Goal: Task Accomplishment & Management: Use online tool/utility

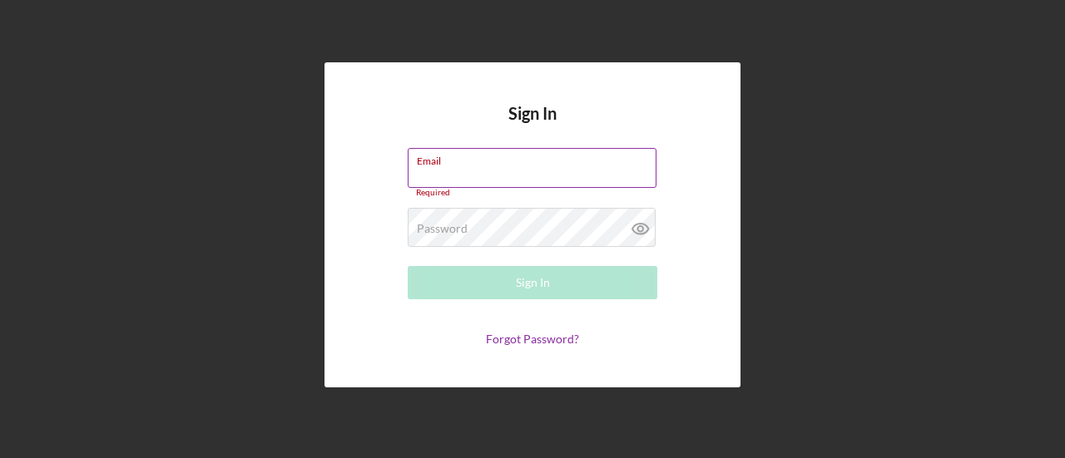
type input "[PERSON_NAME][EMAIL_ADDRESS][DOMAIN_NAME]"
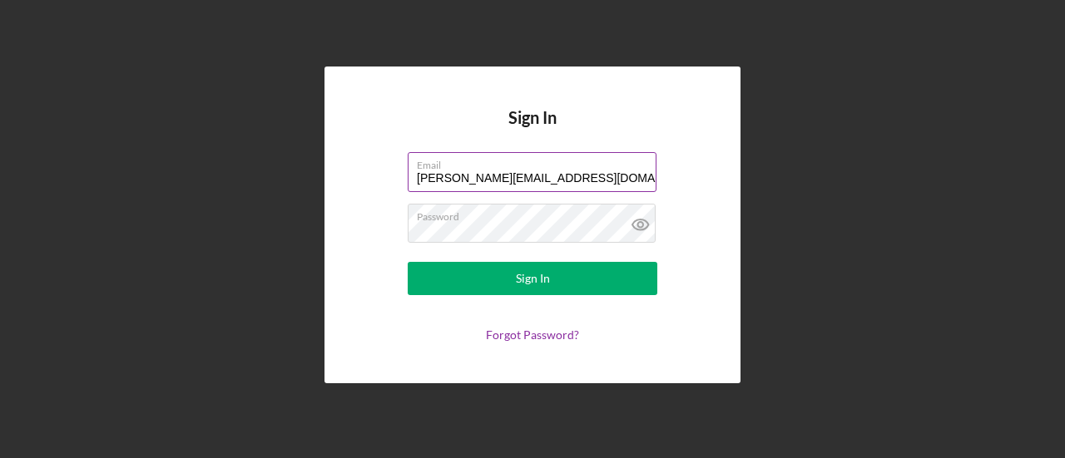
click at [408, 262] on button "Sign In" at bounding box center [533, 278] width 250 height 33
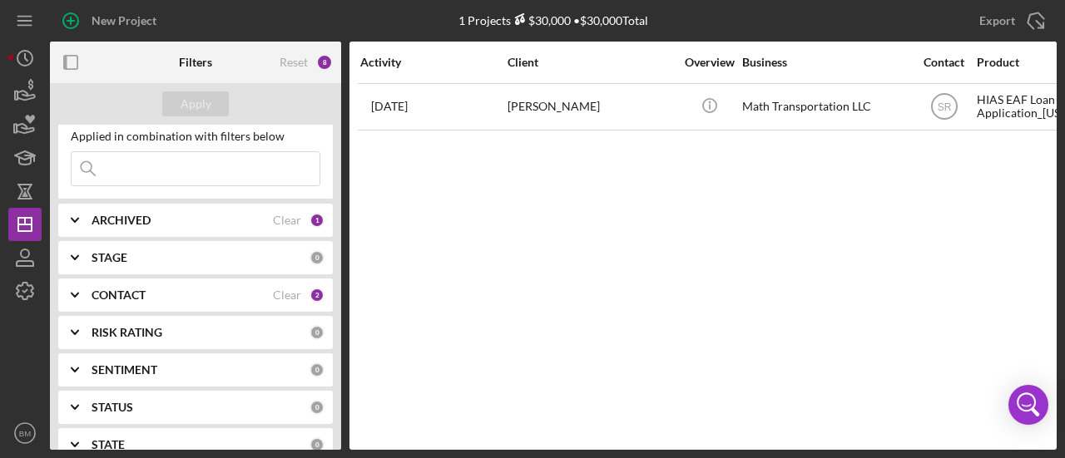
scroll to position [42, 0]
click at [171, 302] on div "CONTACT Clear 2" at bounding box center [208, 294] width 233 height 33
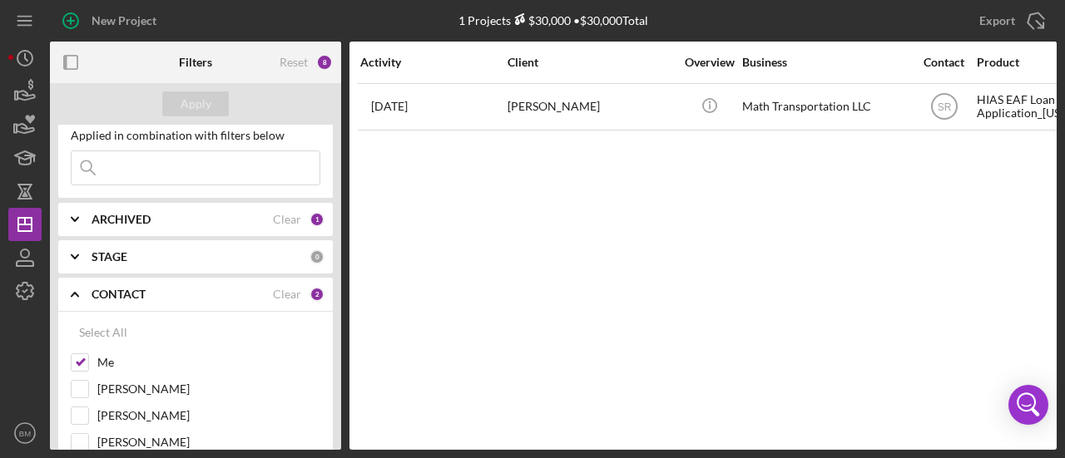
scroll to position [190, 0]
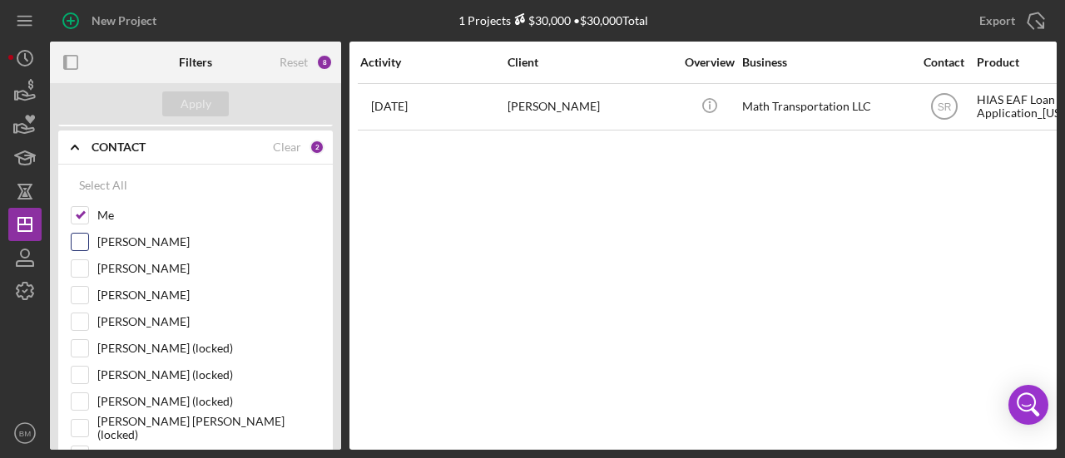
click at [73, 234] on input "[PERSON_NAME]" at bounding box center [80, 242] width 17 height 17
checkbox input "true"
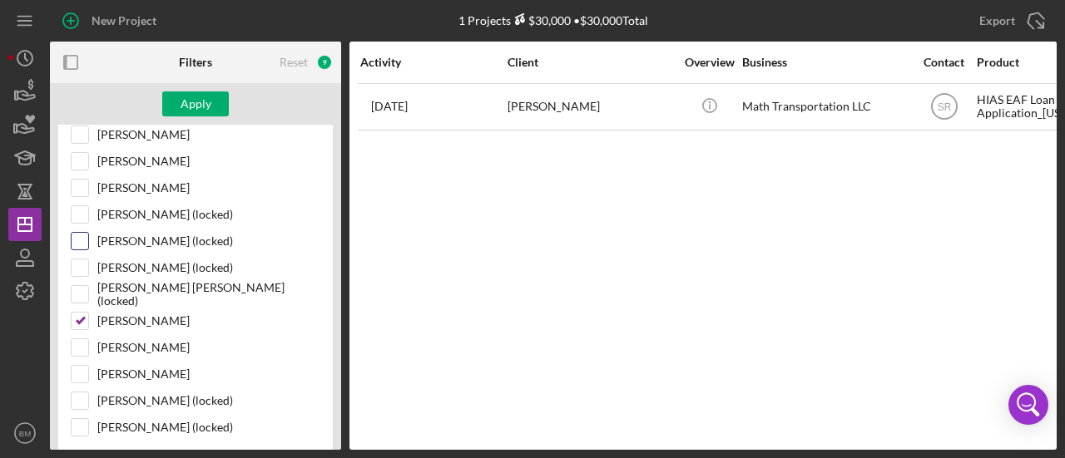
scroll to position [325, 0]
click at [81, 369] on input "[PERSON_NAME]" at bounding box center [80, 372] width 17 height 17
checkbox input "true"
click at [185, 105] on div "Apply" at bounding box center [196, 104] width 31 height 25
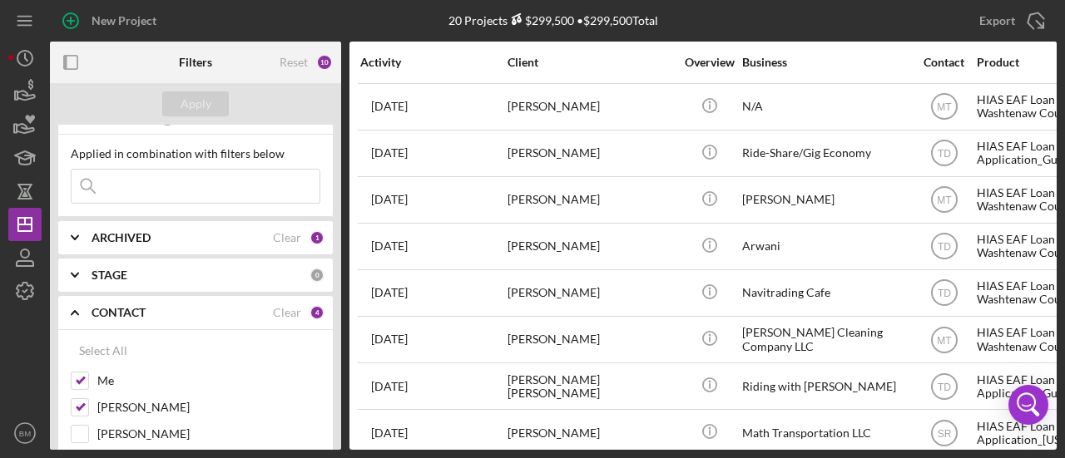
scroll to position [0, 0]
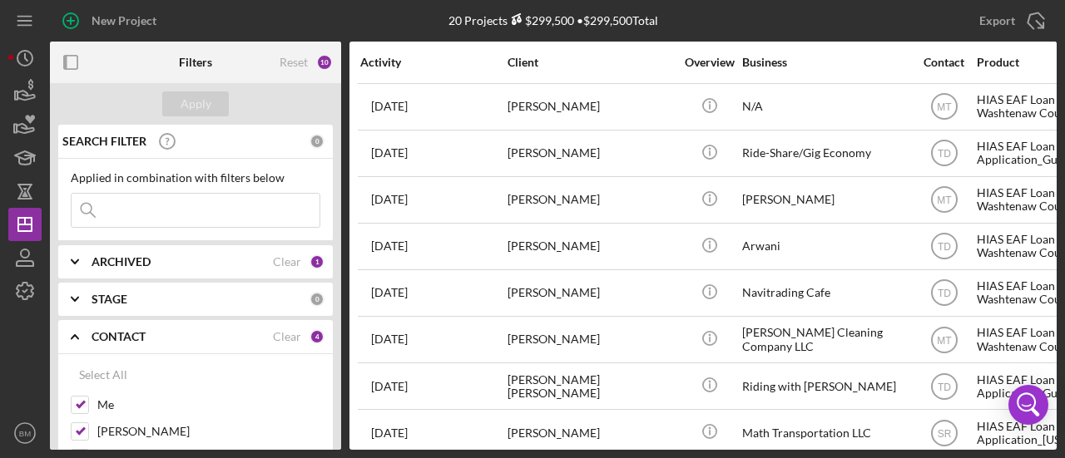
click at [151, 207] on input at bounding box center [196, 210] width 248 height 33
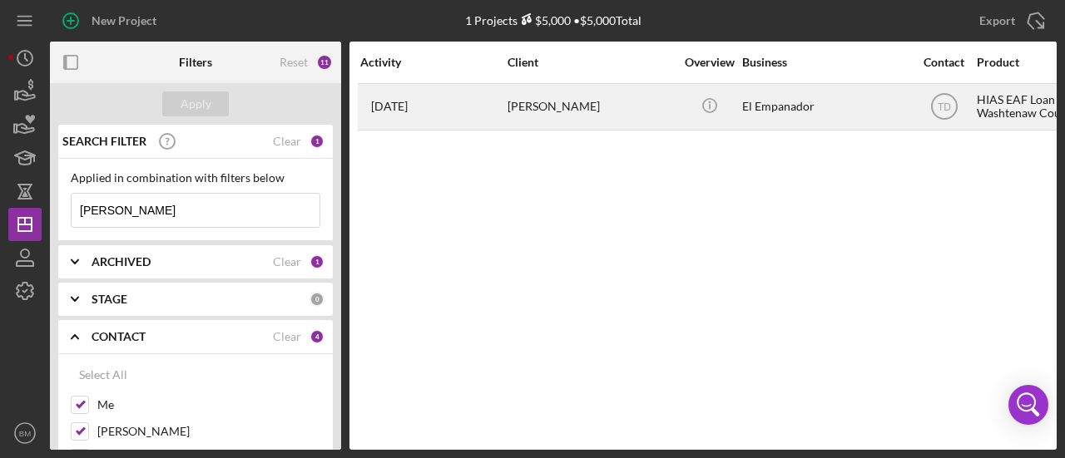
type input "[PERSON_NAME]"
click at [639, 117] on div "[PERSON_NAME]" at bounding box center [591, 107] width 166 height 44
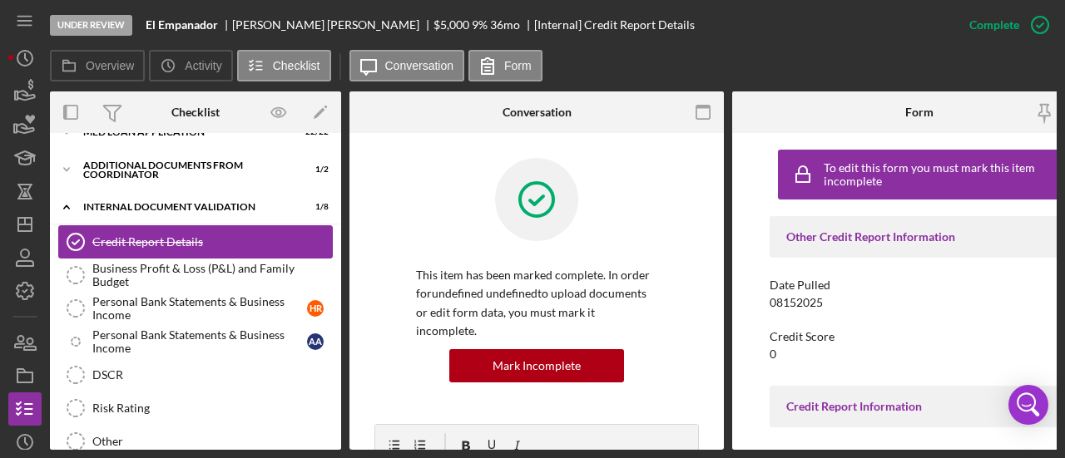
scroll to position [64, 0]
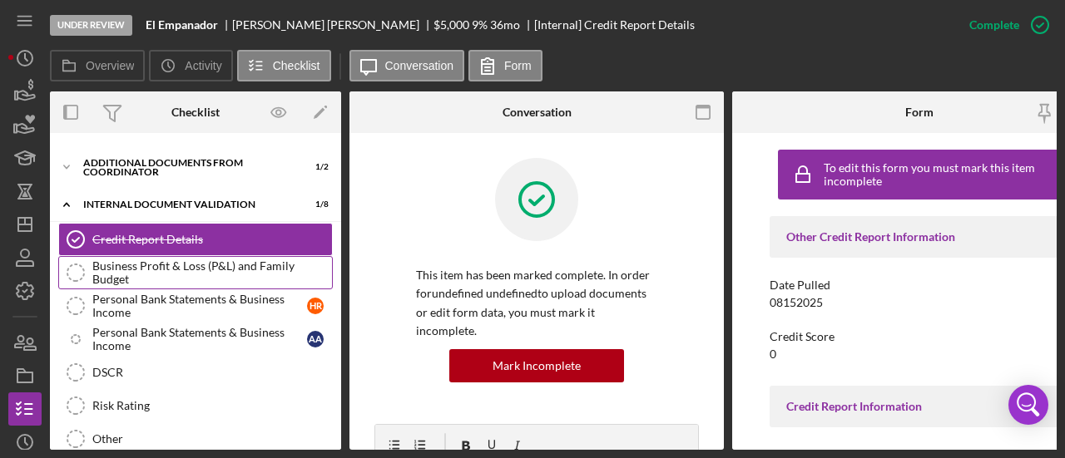
click at [218, 275] on div "Business Profit & Loss (P&L) and Family Budget" at bounding box center [212, 273] width 240 height 27
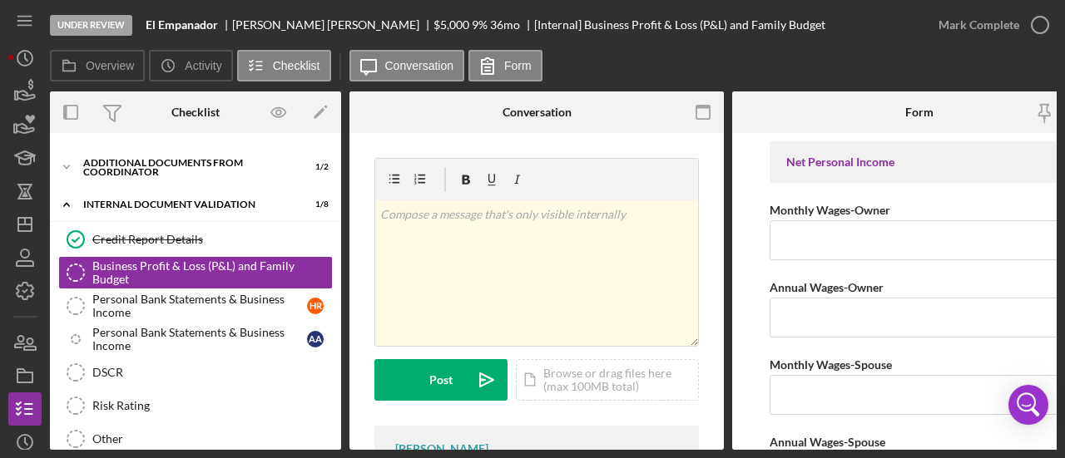
scroll to position [99, 0]
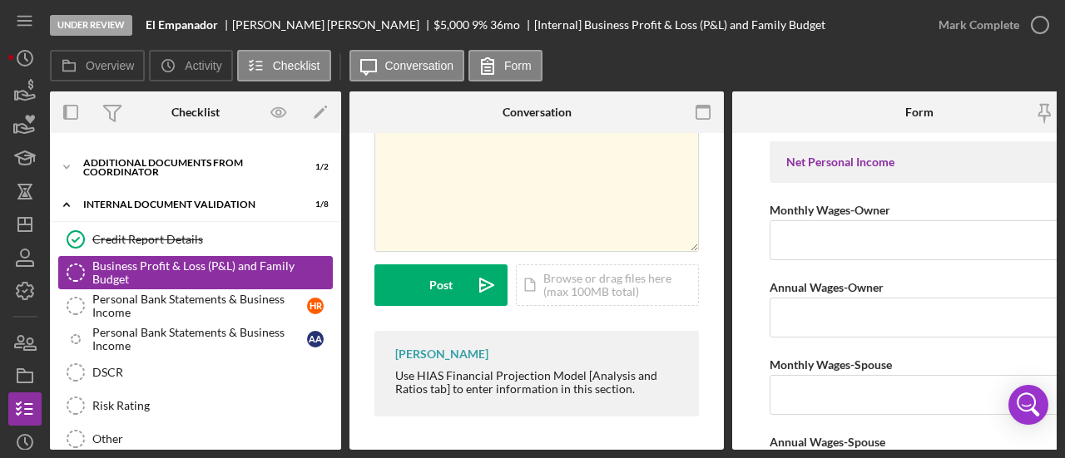
click at [235, 285] on link "Business Profit & Loss (P&L) and Family Budget Business Profit & Loss (P&L) and…" at bounding box center [195, 272] width 275 height 33
click at [211, 296] on div "Personal Bank Statements & Business Income" at bounding box center [199, 306] width 215 height 27
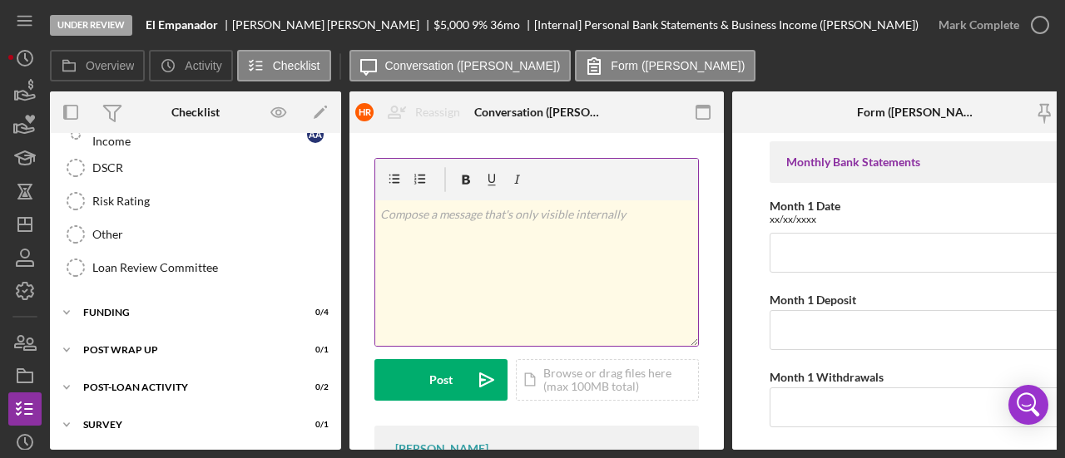
scroll to position [139, 0]
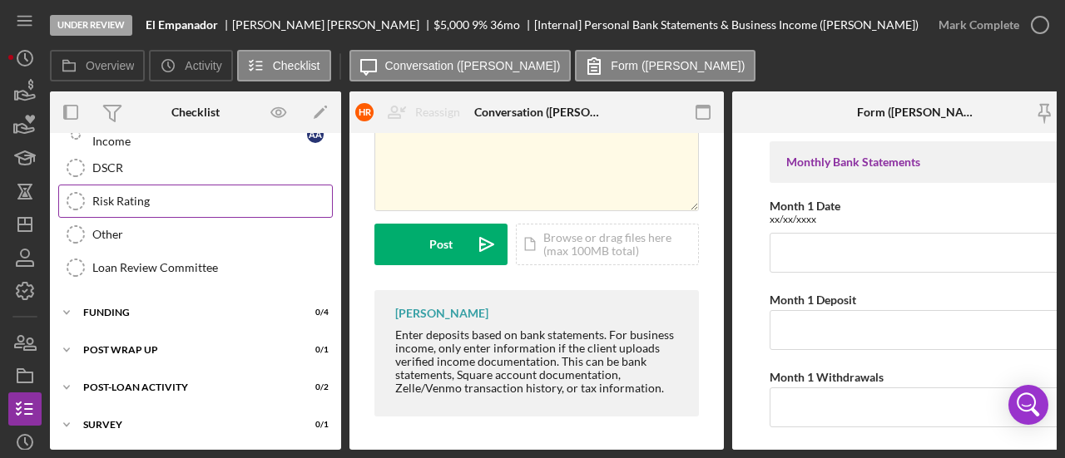
click at [192, 196] on div "Risk Rating" at bounding box center [212, 201] width 240 height 13
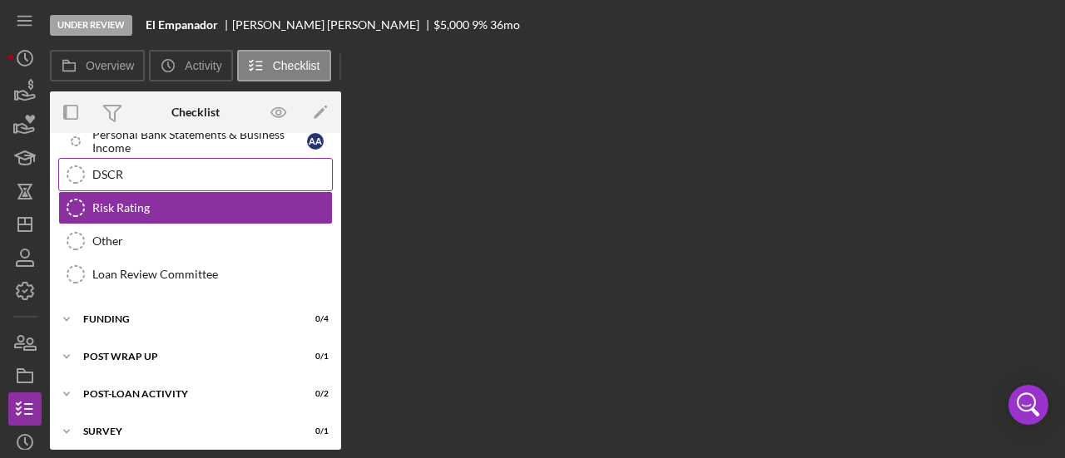
click at [153, 170] on div "DSCR" at bounding box center [212, 174] width 240 height 13
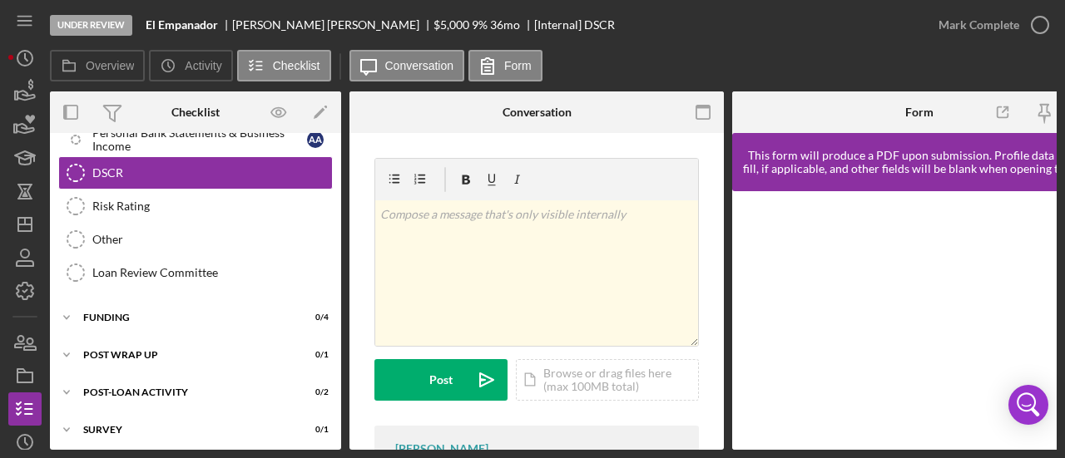
scroll to position [152, 0]
